Goal: Information Seeking & Learning: Learn about a topic

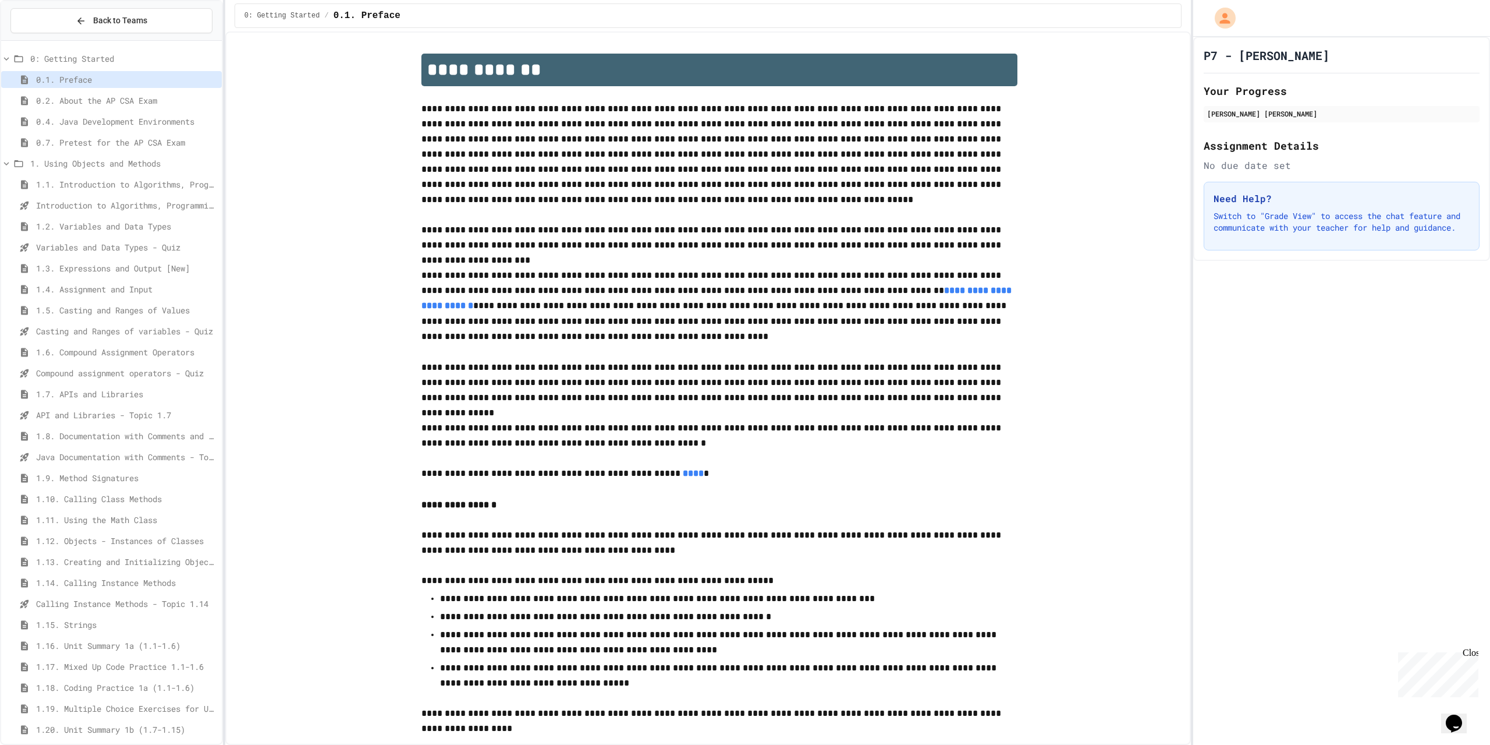
scroll to position [8, 0]
click at [97, 719] on span "1.20. Unit Summary 1b (1.7-1.15)" at bounding box center [126, 722] width 181 height 12
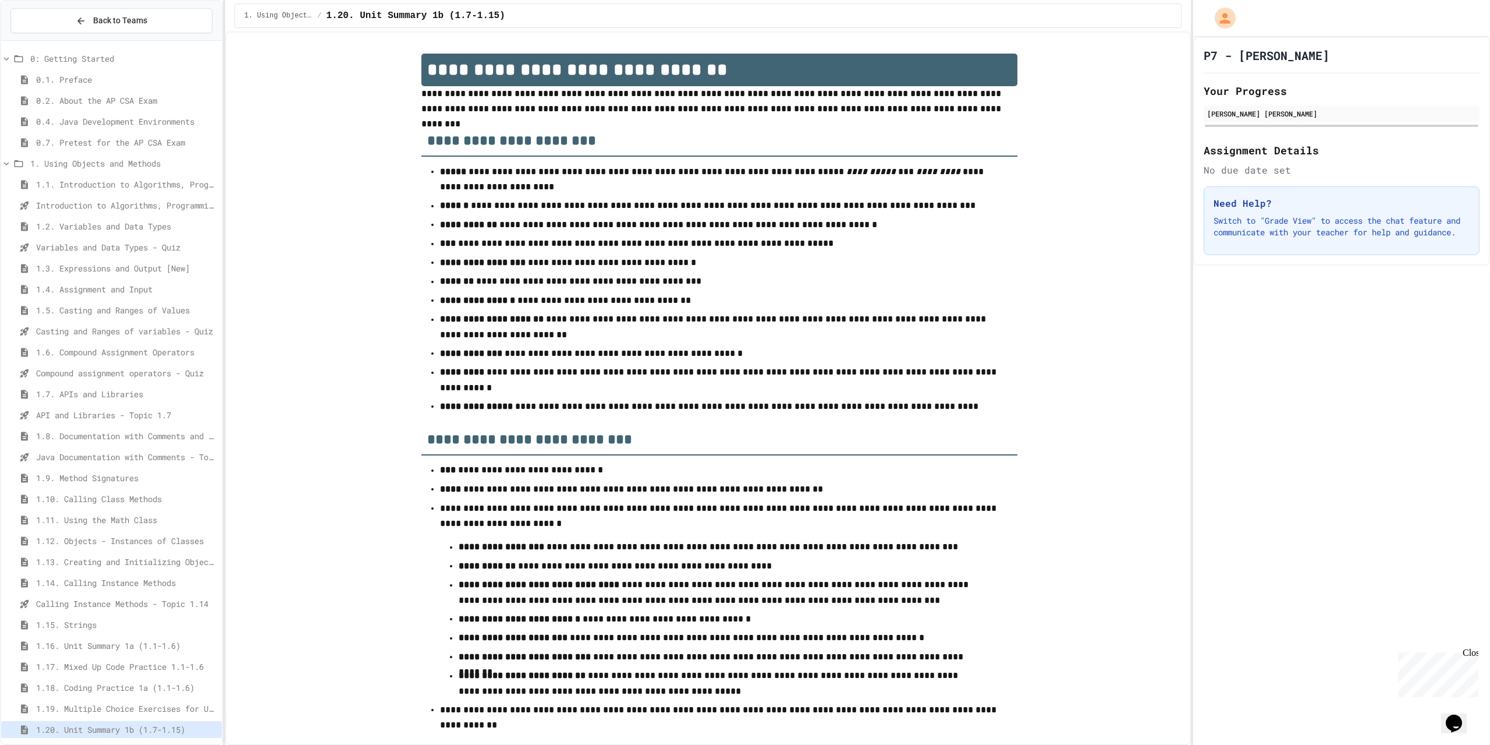
click at [119, 656] on div "1.16. Unit Summary 1a (1.1-1.6)" at bounding box center [111, 647] width 221 height 21
click at [119, 641] on span "1.16. Unit Summary 1a (1.1-1.6)" at bounding box center [126, 645] width 181 height 12
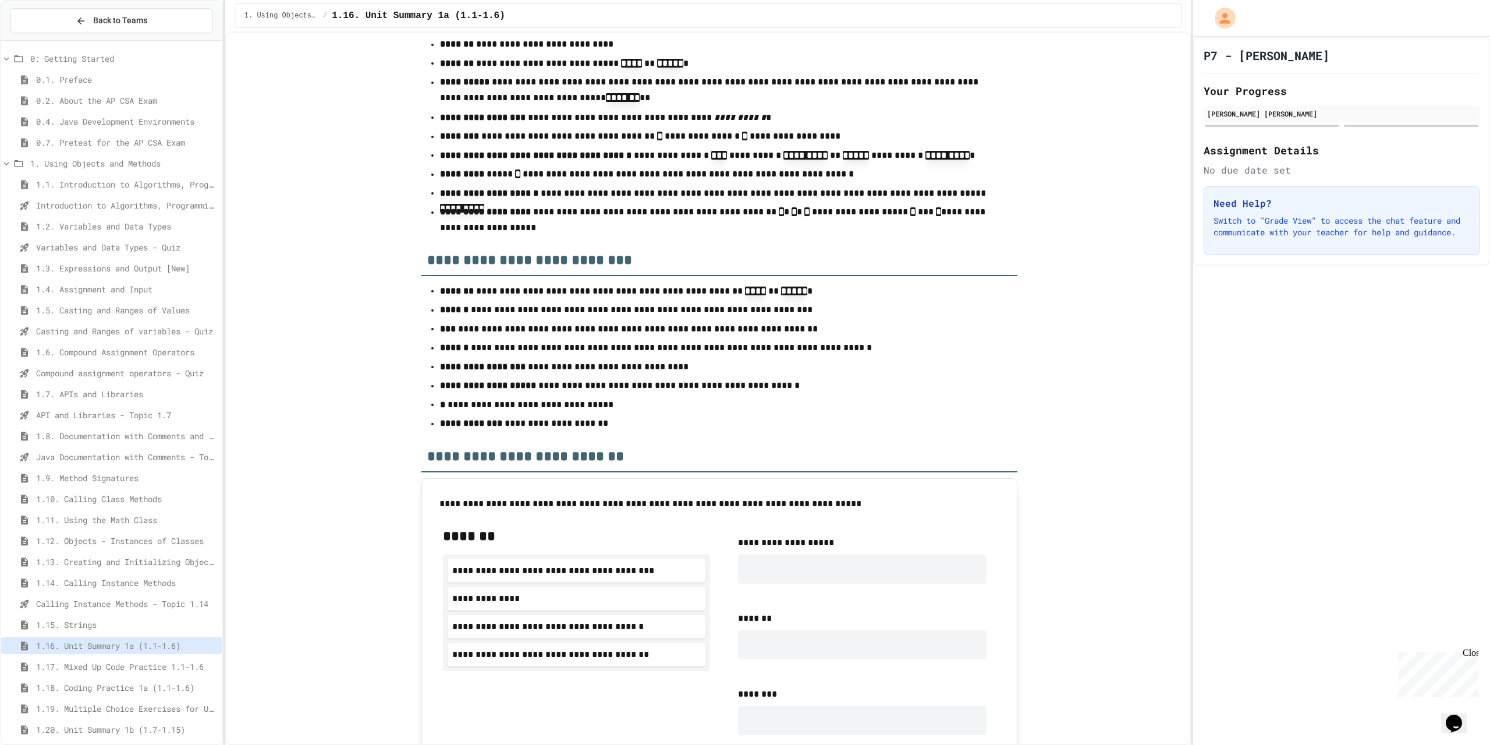
scroll to position [679, 0]
